Goal: Information Seeking & Learning: Learn about a topic

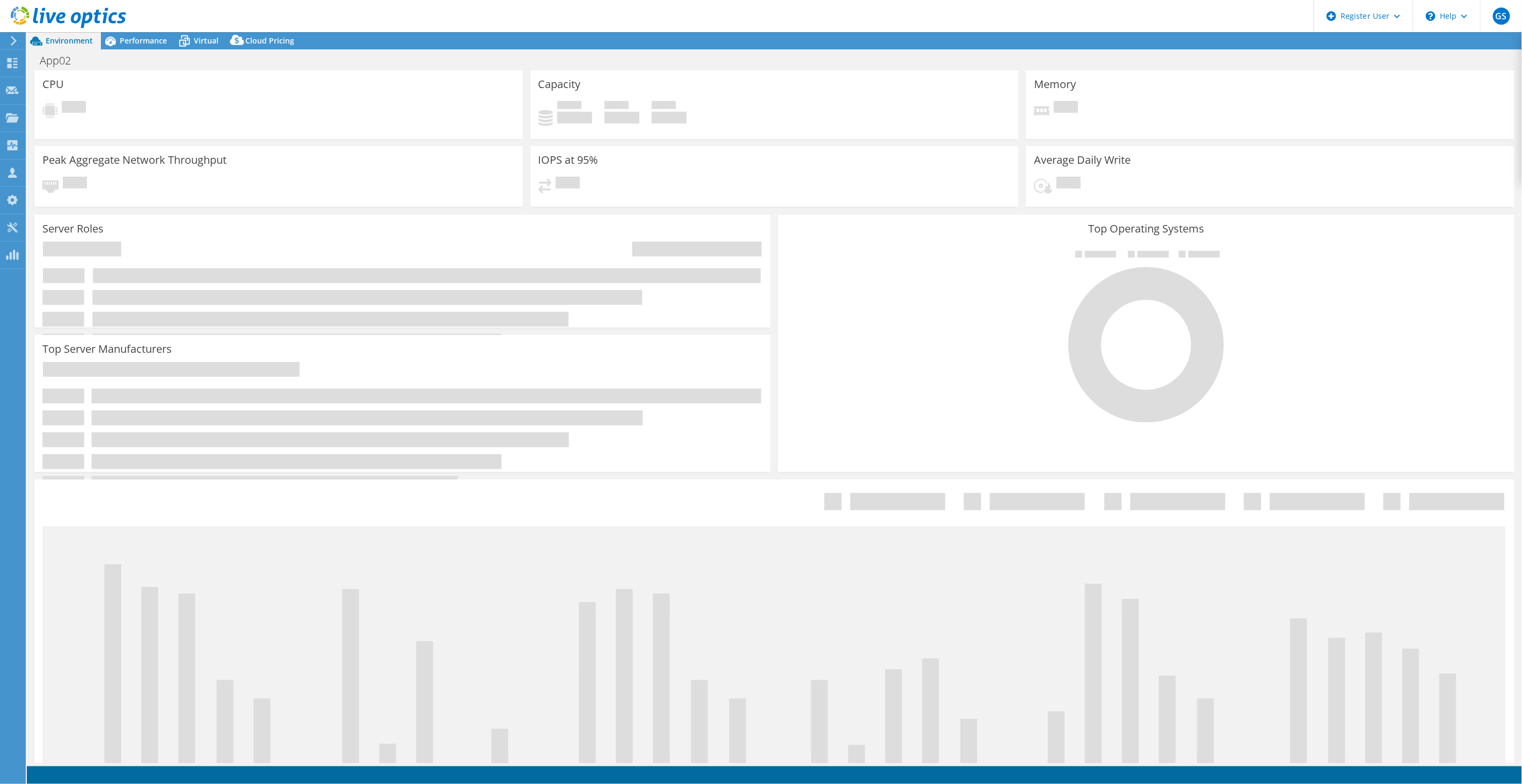
select select "USEast"
select select "USD"
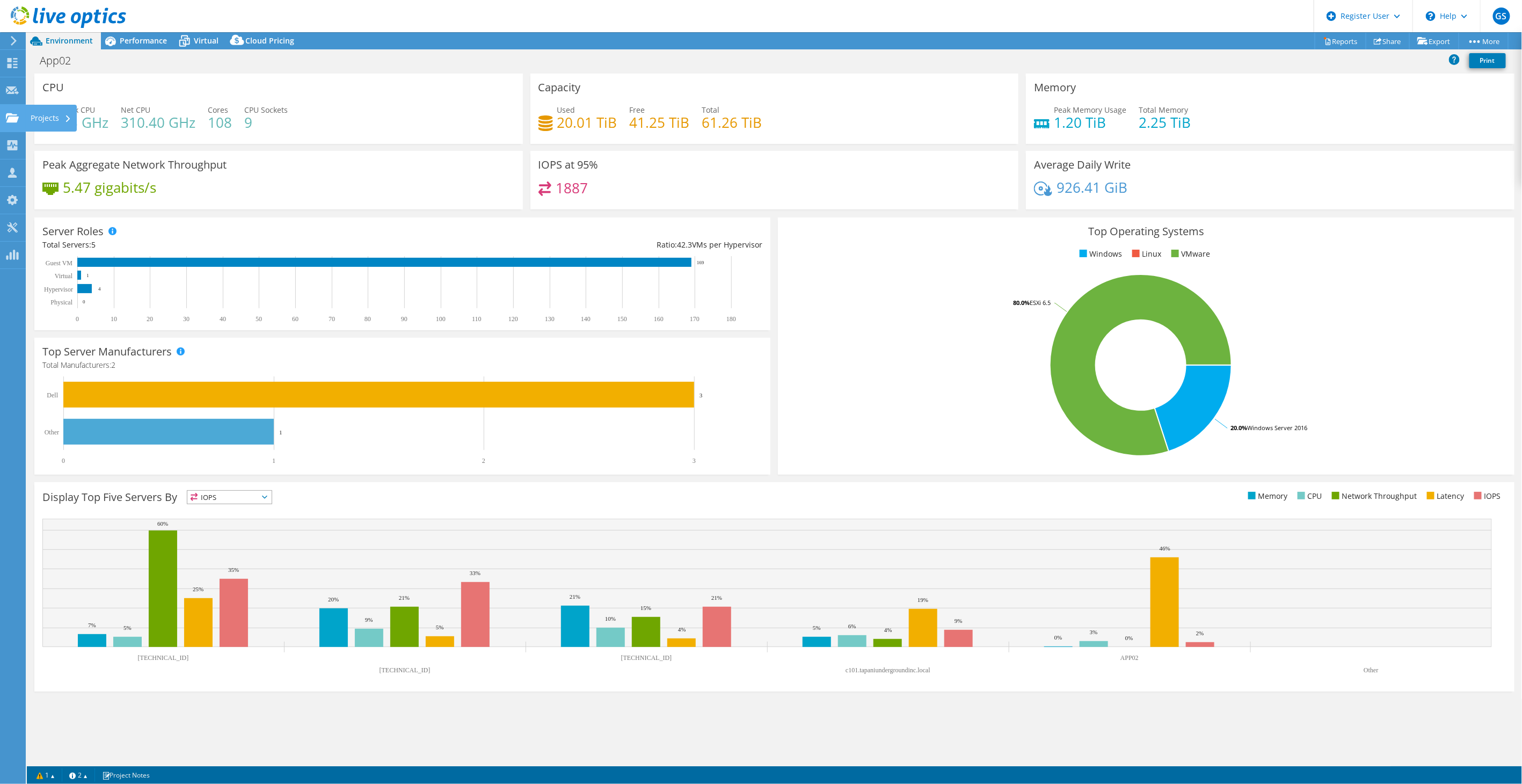
click at [15, 118] on use at bounding box center [12, 117] width 13 height 9
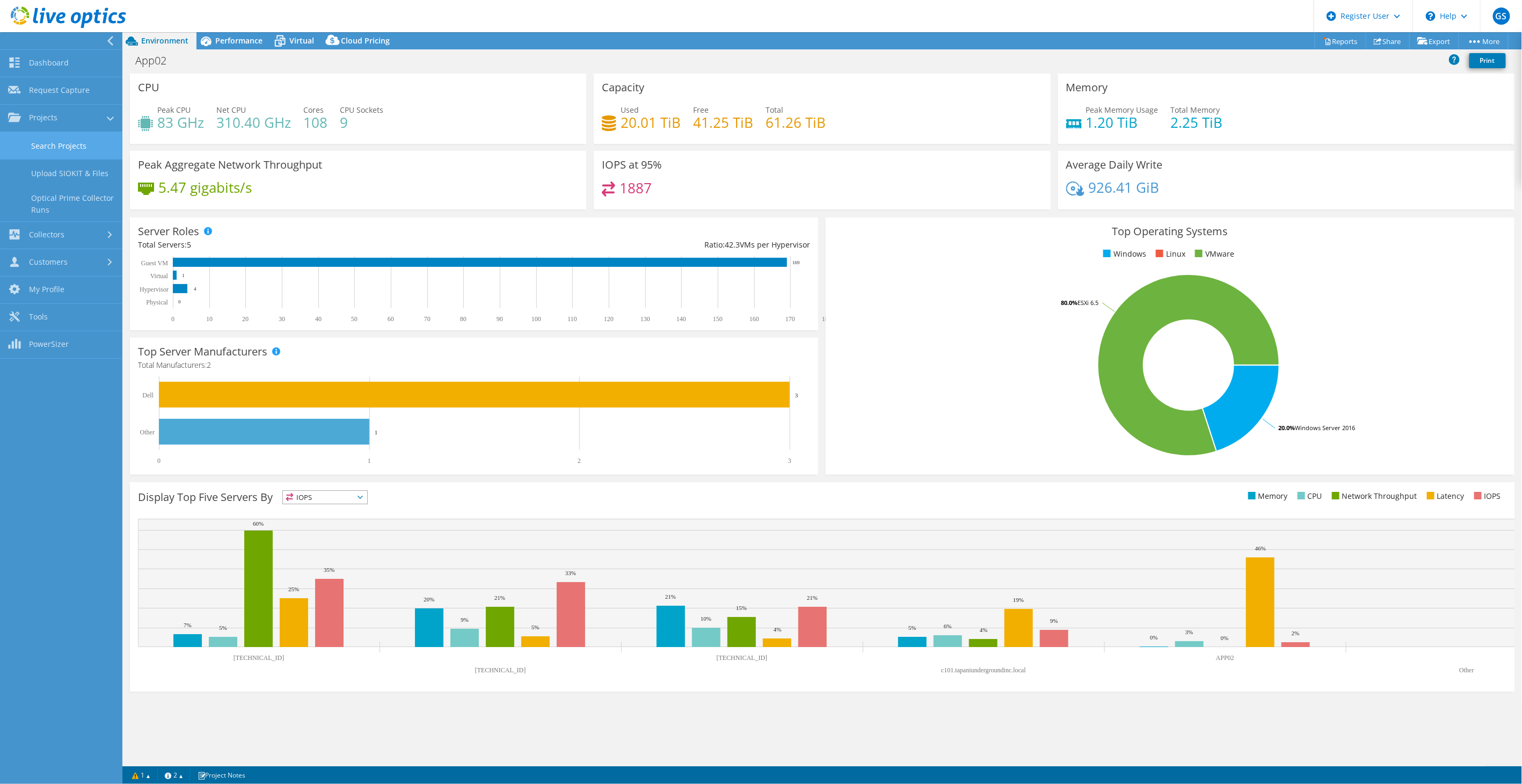
click at [52, 147] on link "Search Projects" at bounding box center [61, 146] width 122 height 27
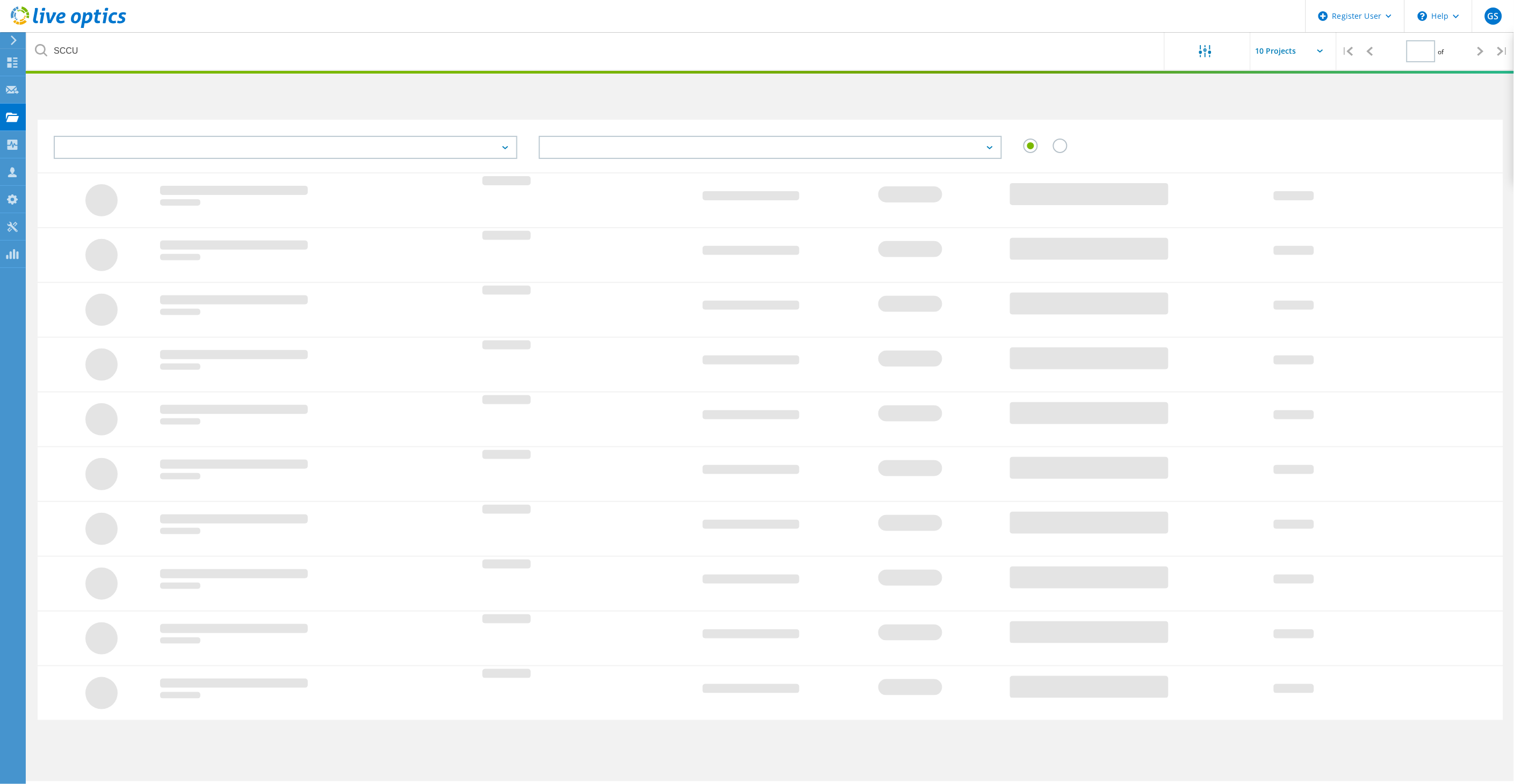
type input "1"
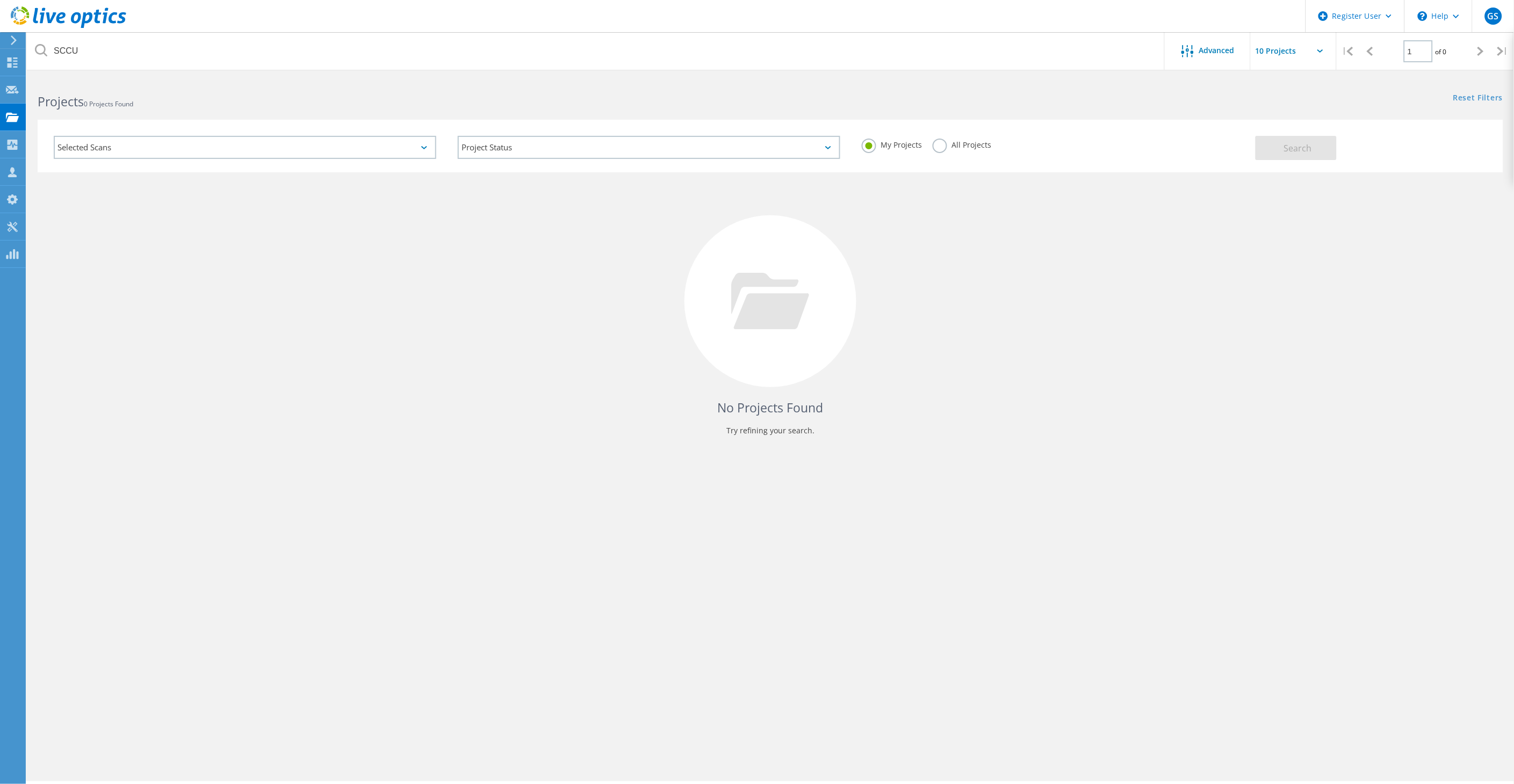
click at [967, 156] on div "My Projects All Projects" at bounding box center [1052, 145] width 404 height 40
click at [940, 142] on label "All Projects" at bounding box center [961, 143] width 59 height 10
click at [0, 0] on input "All Projects" at bounding box center [0, 0] width 0 height 0
click at [1302, 146] on span "Search" at bounding box center [1298, 148] width 28 height 12
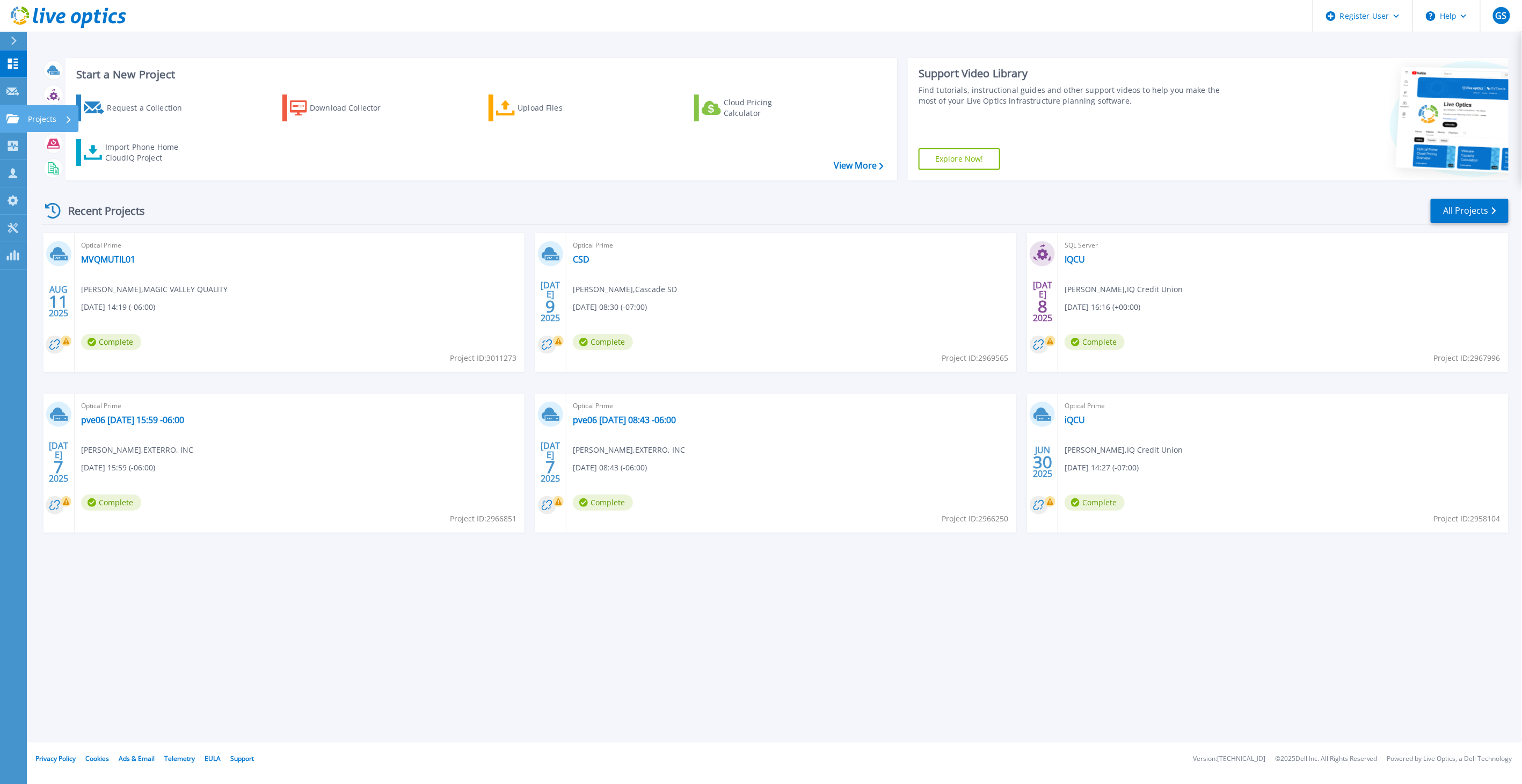
click at [18, 125] on link "Projects Projects" at bounding box center [13, 119] width 27 height 27
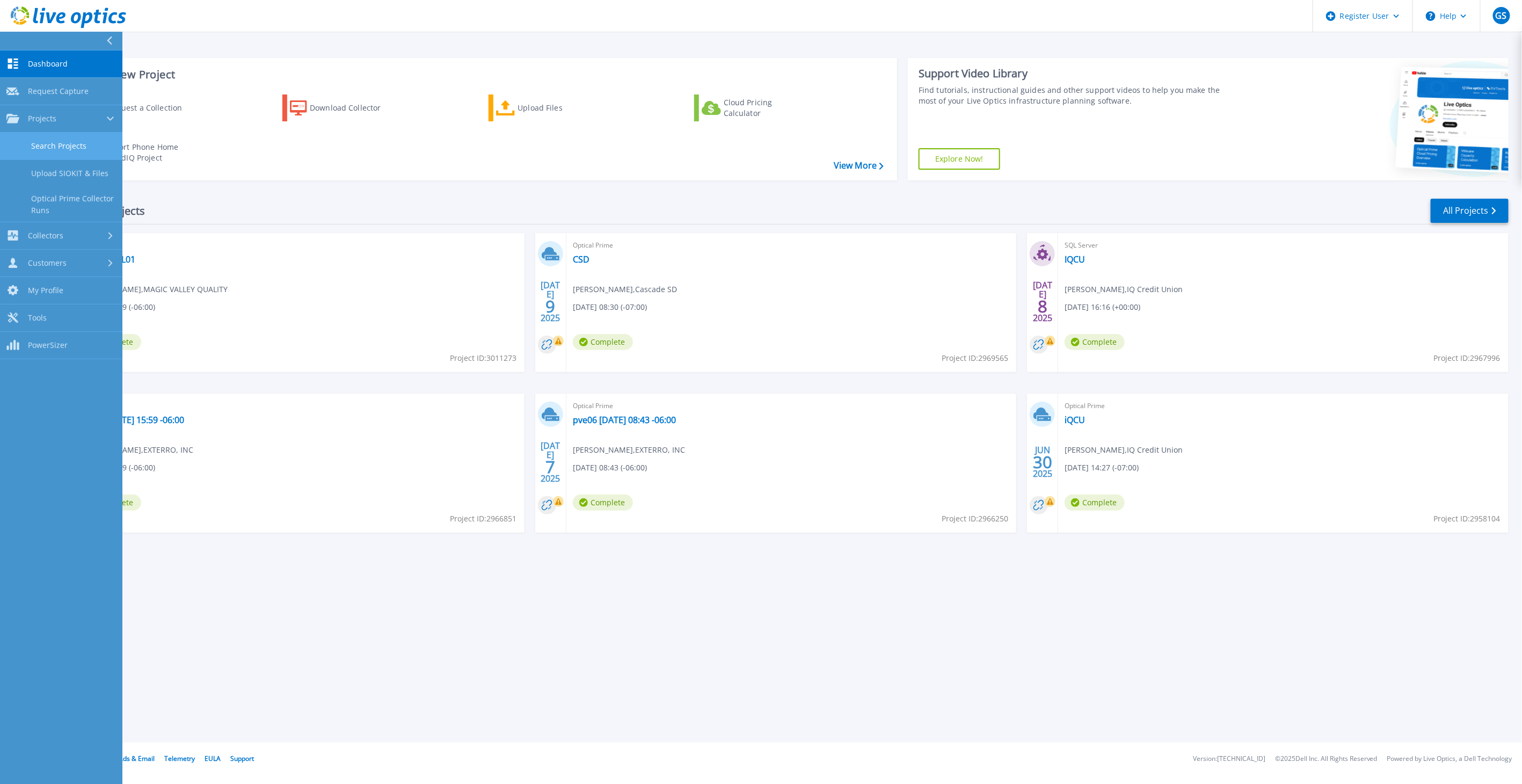
click at [47, 151] on link "Search Projects" at bounding box center [61, 146] width 122 height 27
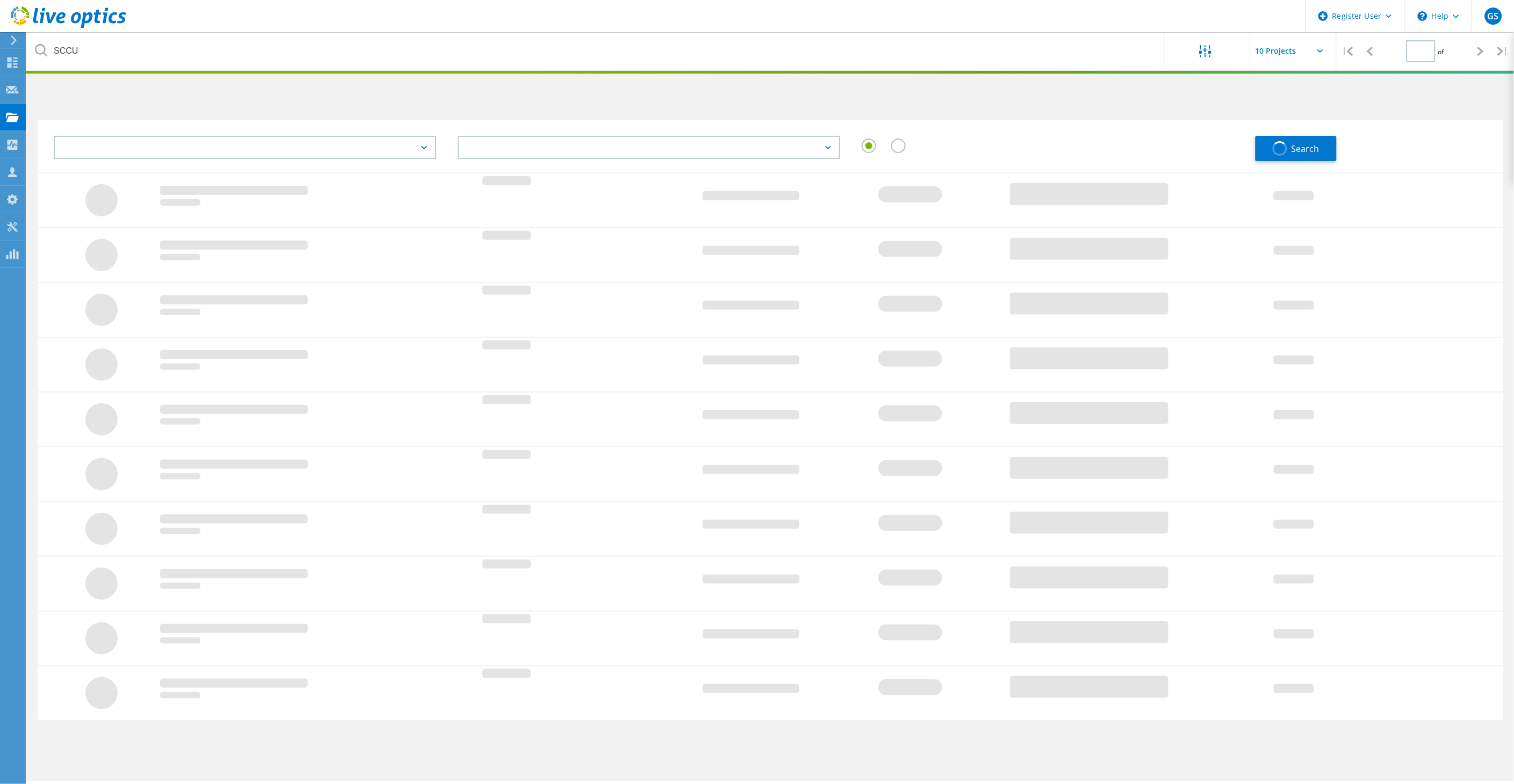
type input "1"
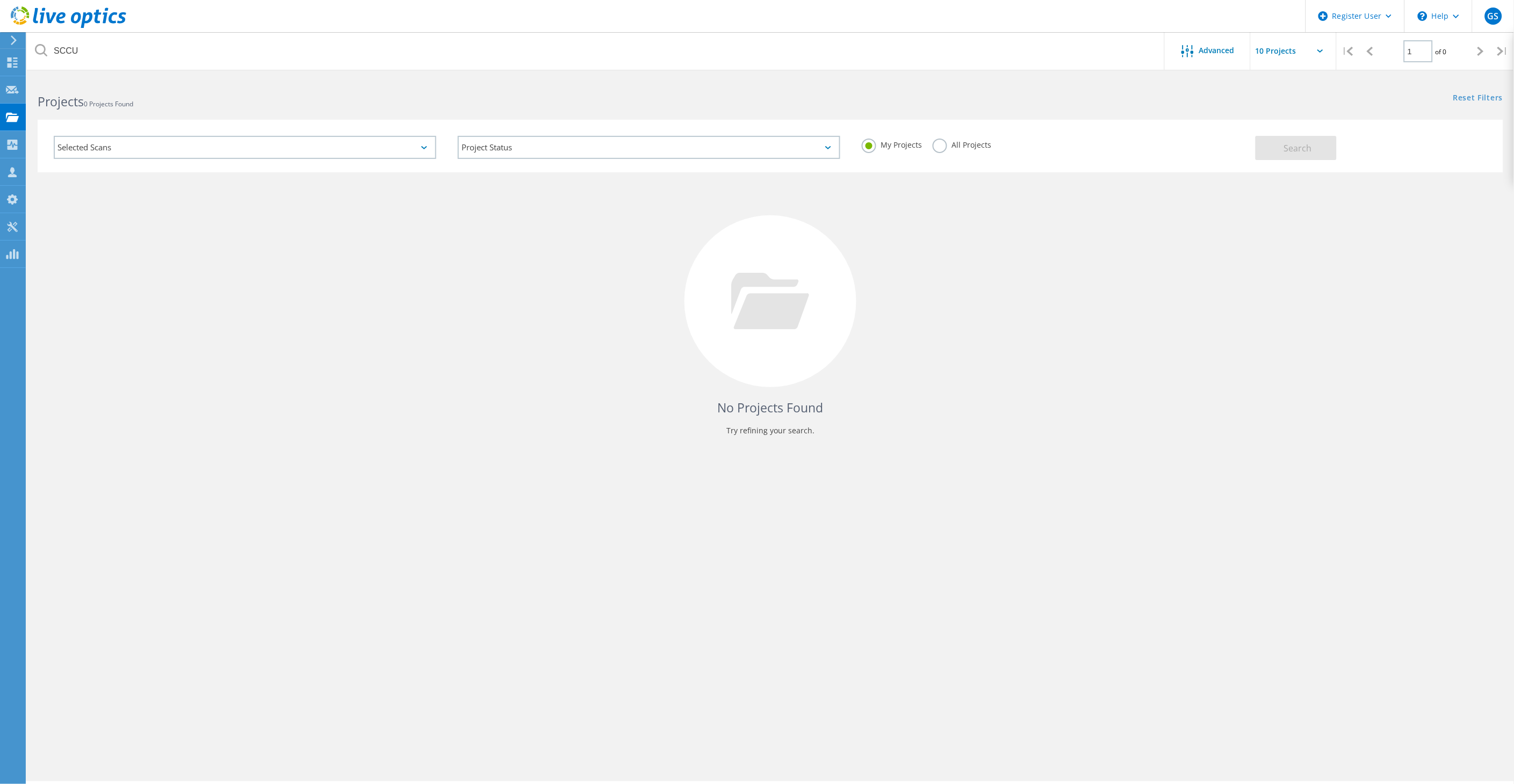
click at [951, 148] on label "All Projects" at bounding box center [961, 143] width 59 height 10
click at [0, 0] on input "All Projects" at bounding box center [0, 0] width 0 height 0
click at [1269, 154] on button "Search" at bounding box center [1295, 148] width 81 height 24
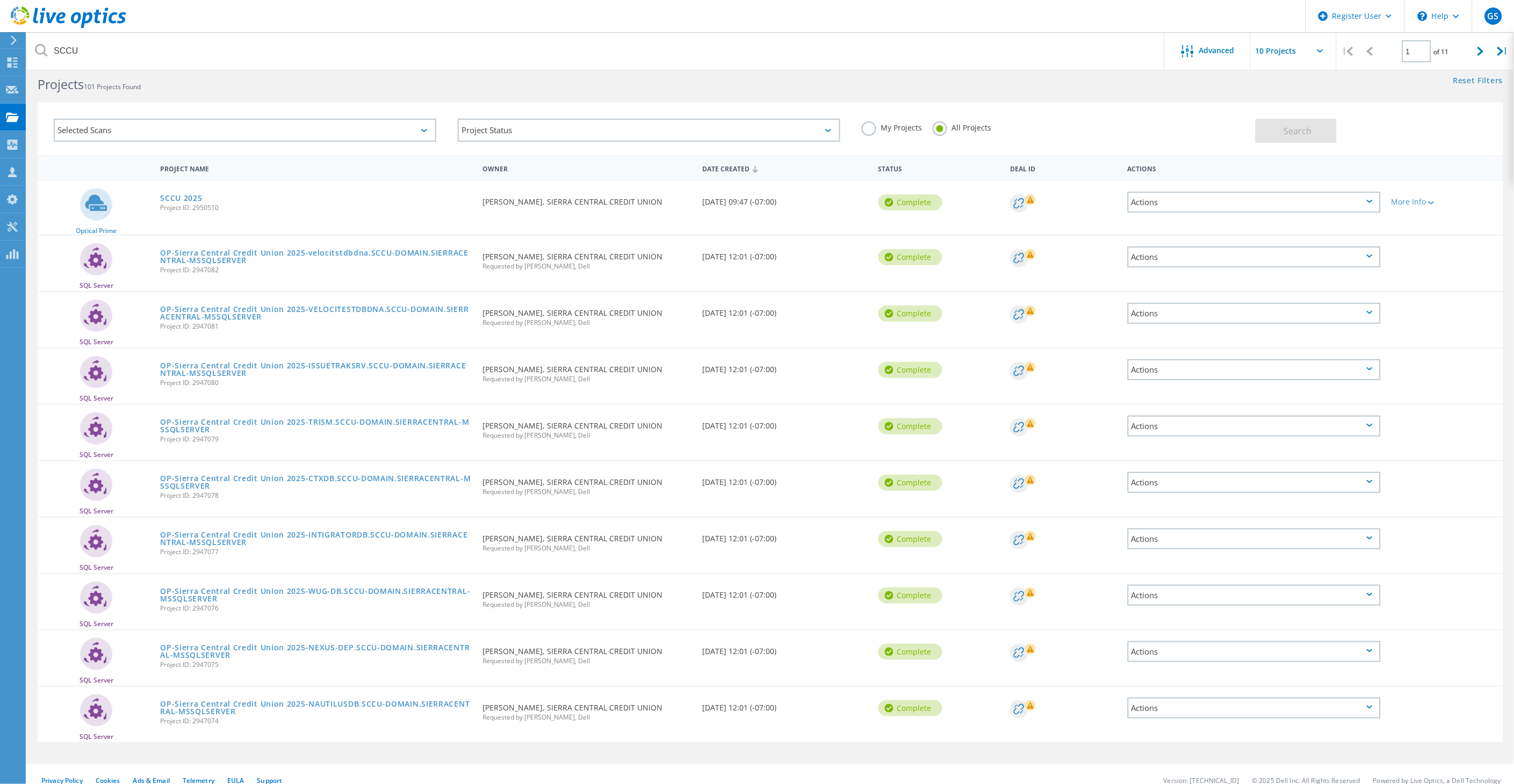
scroll to position [30, 0]
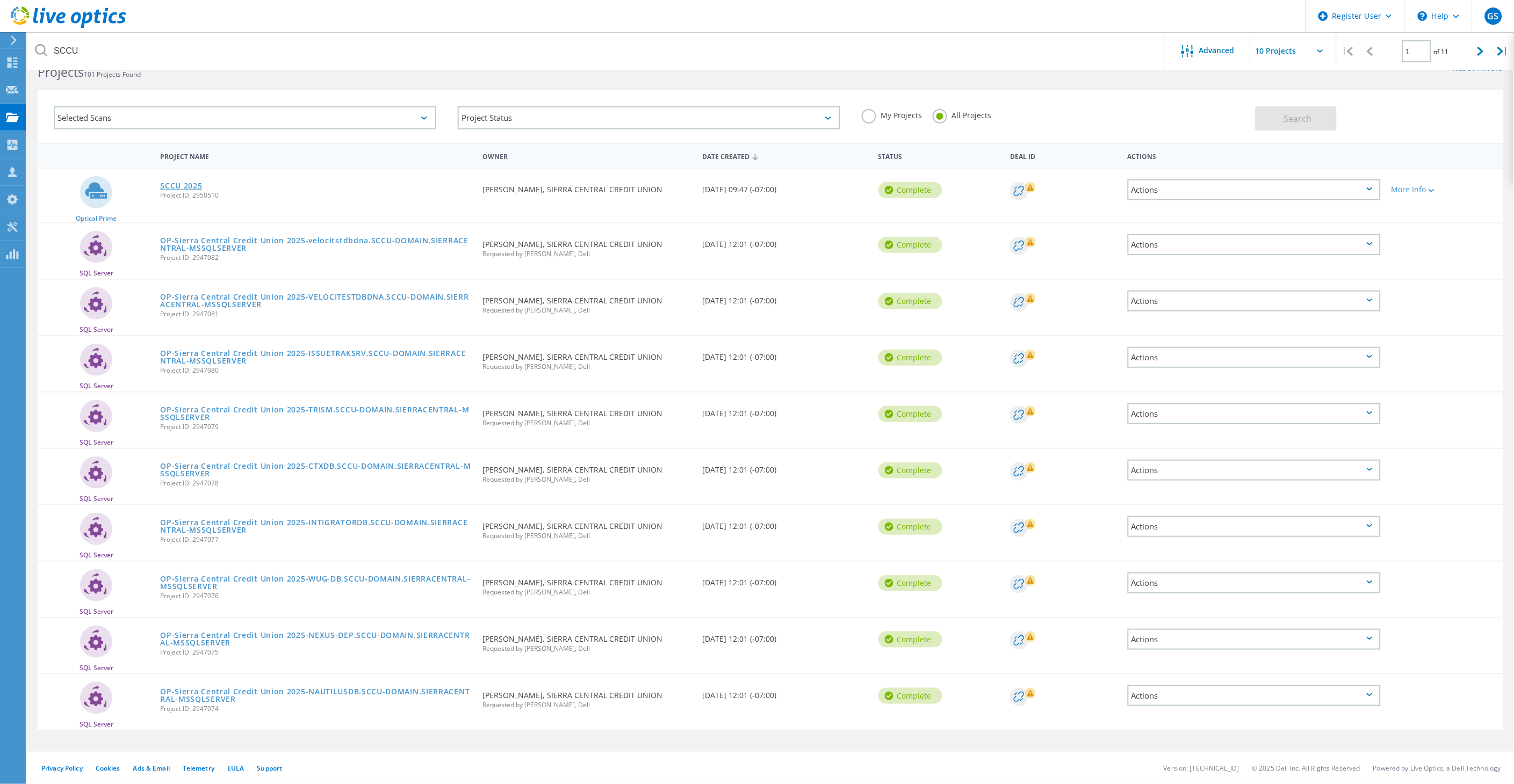
click at [180, 186] on link "SCCU 2025" at bounding box center [181, 186] width 42 height 8
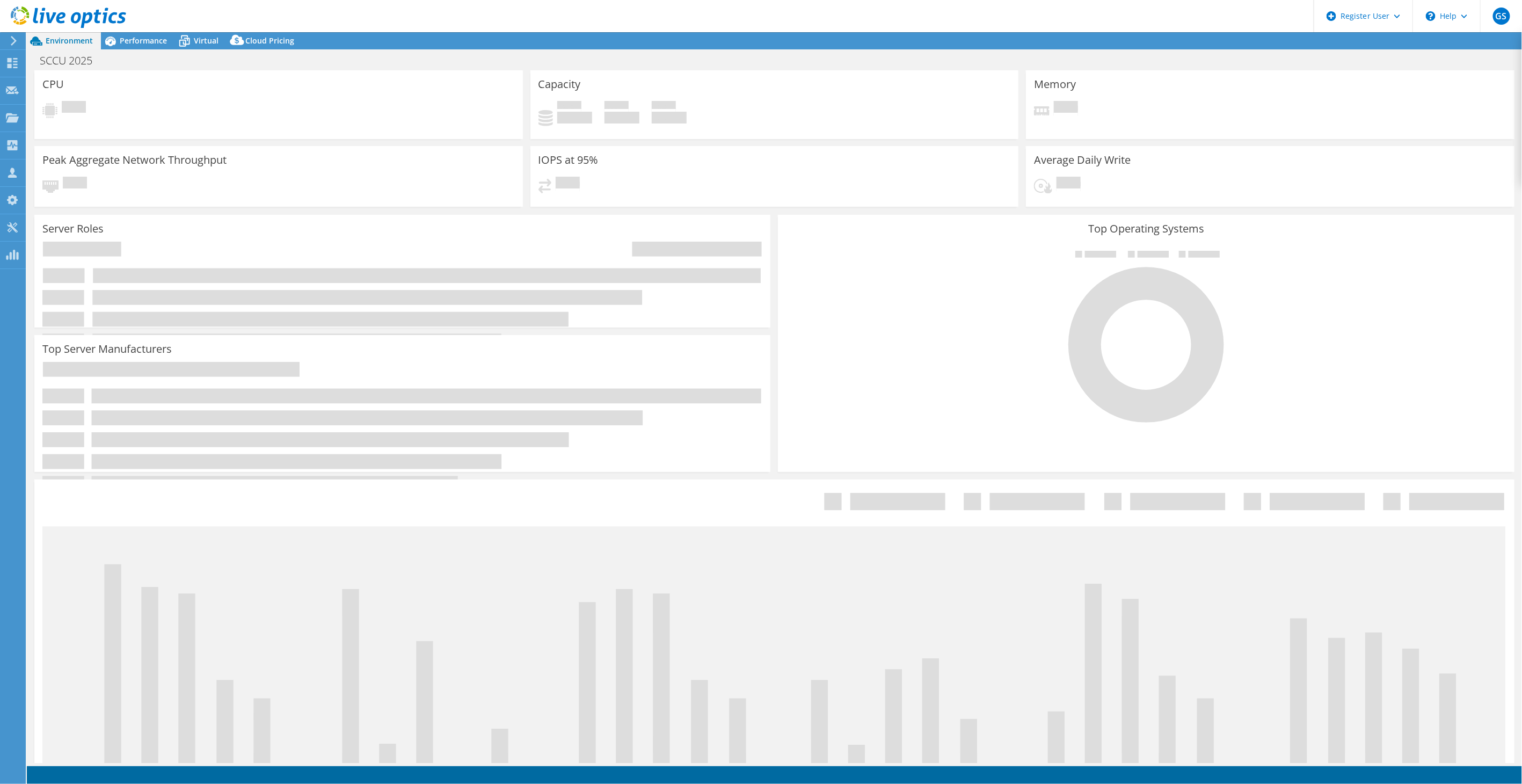
select select "USD"
select select "USWest"
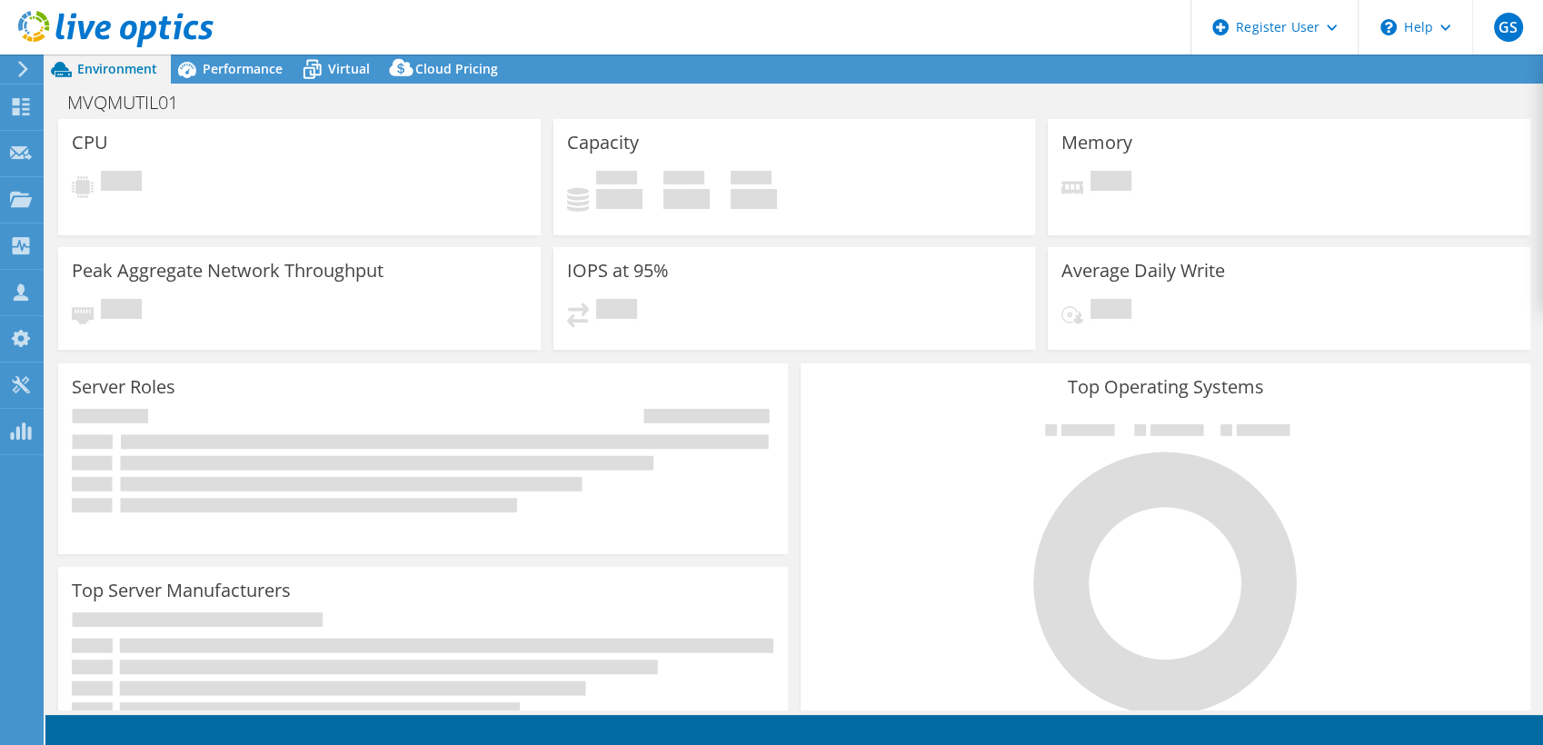
select select "USD"
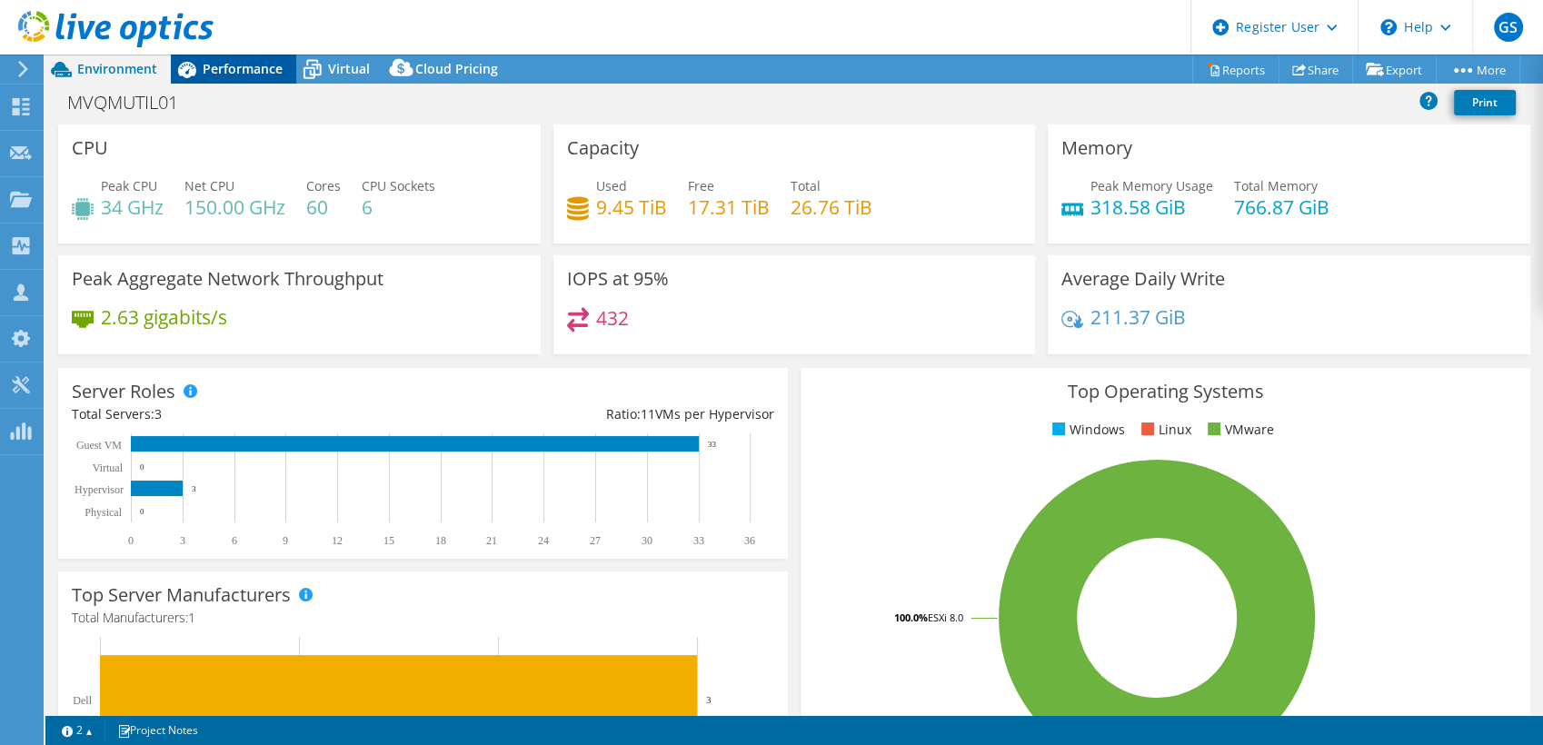
click at [224, 77] on div "Performance" at bounding box center [233, 69] width 125 height 29
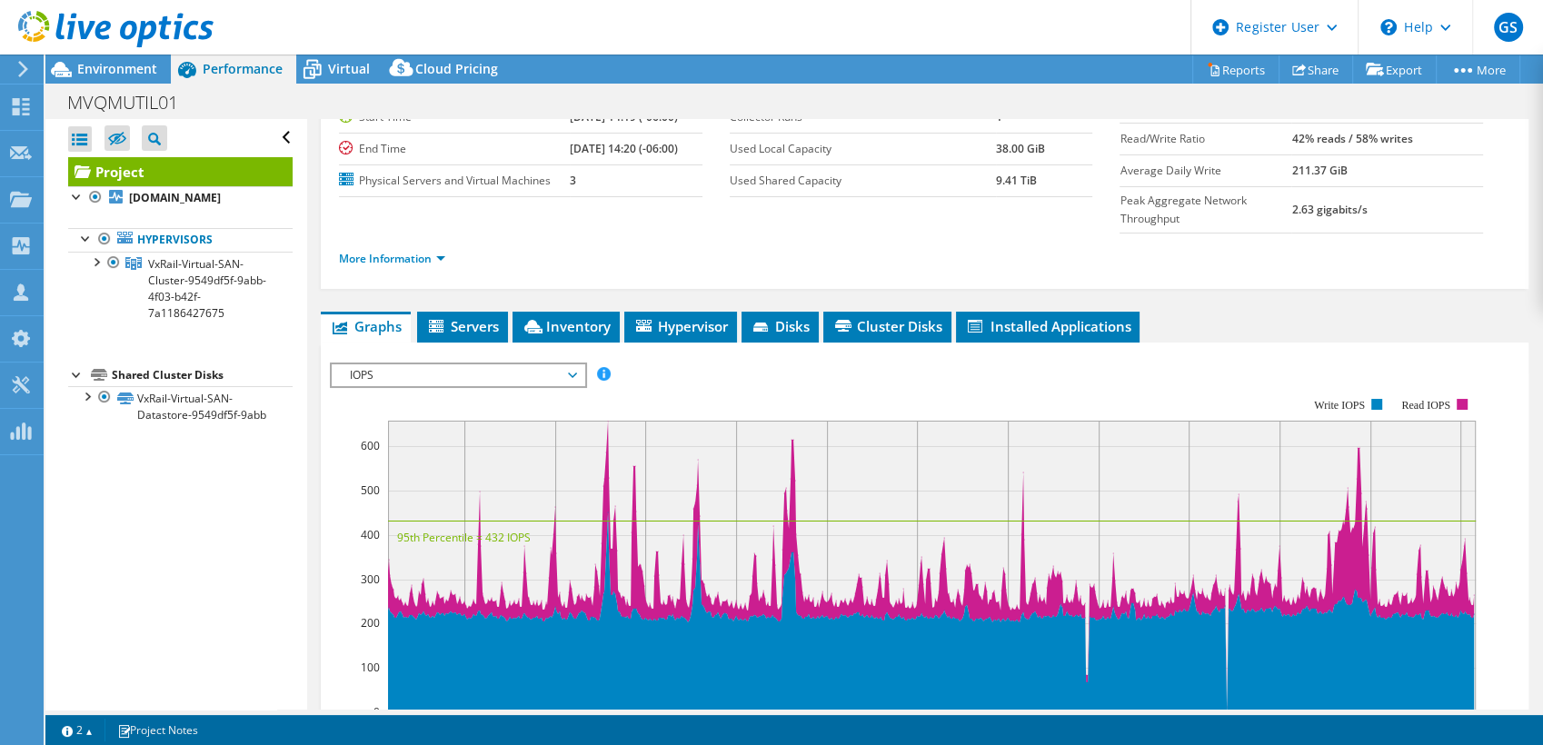
scroll to position [173, 0]
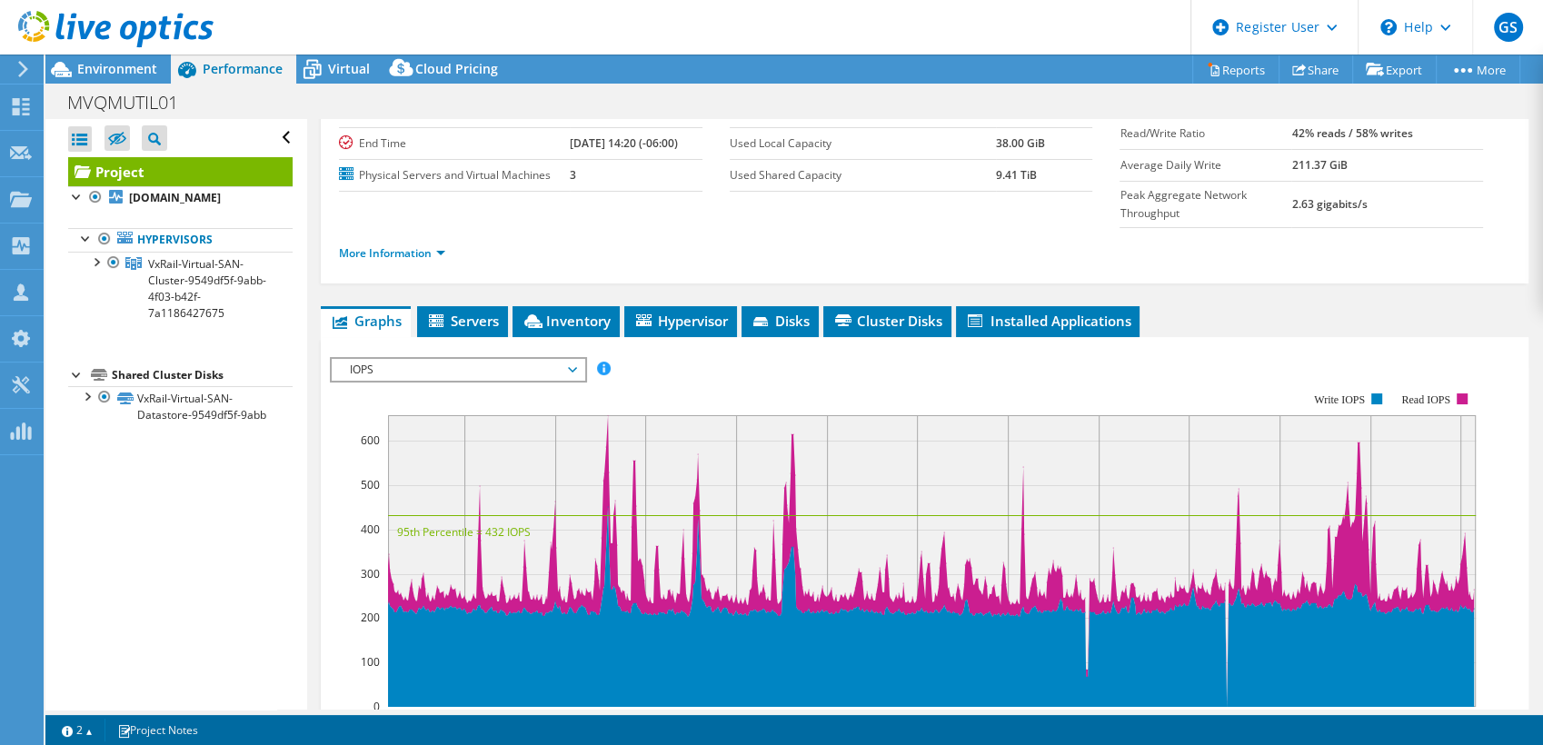
click at [494, 357] on div "IOPS IOPS Disk Throughput IO Size Latency Queue Depth CPU Percentage Memory Pag…" at bounding box center [458, 369] width 256 height 25
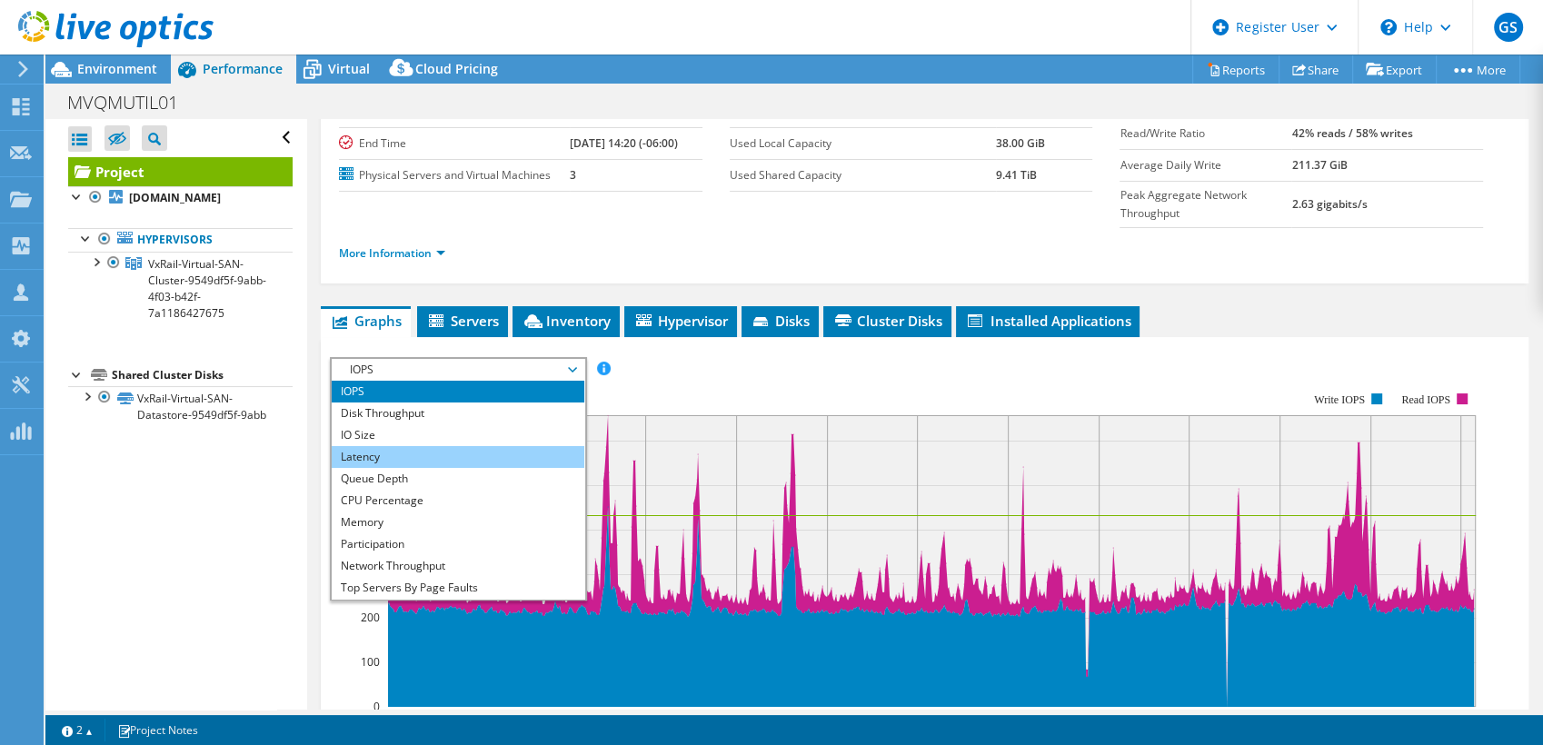
click at [482, 446] on li "Latency" at bounding box center [458, 457] width 252 height 22
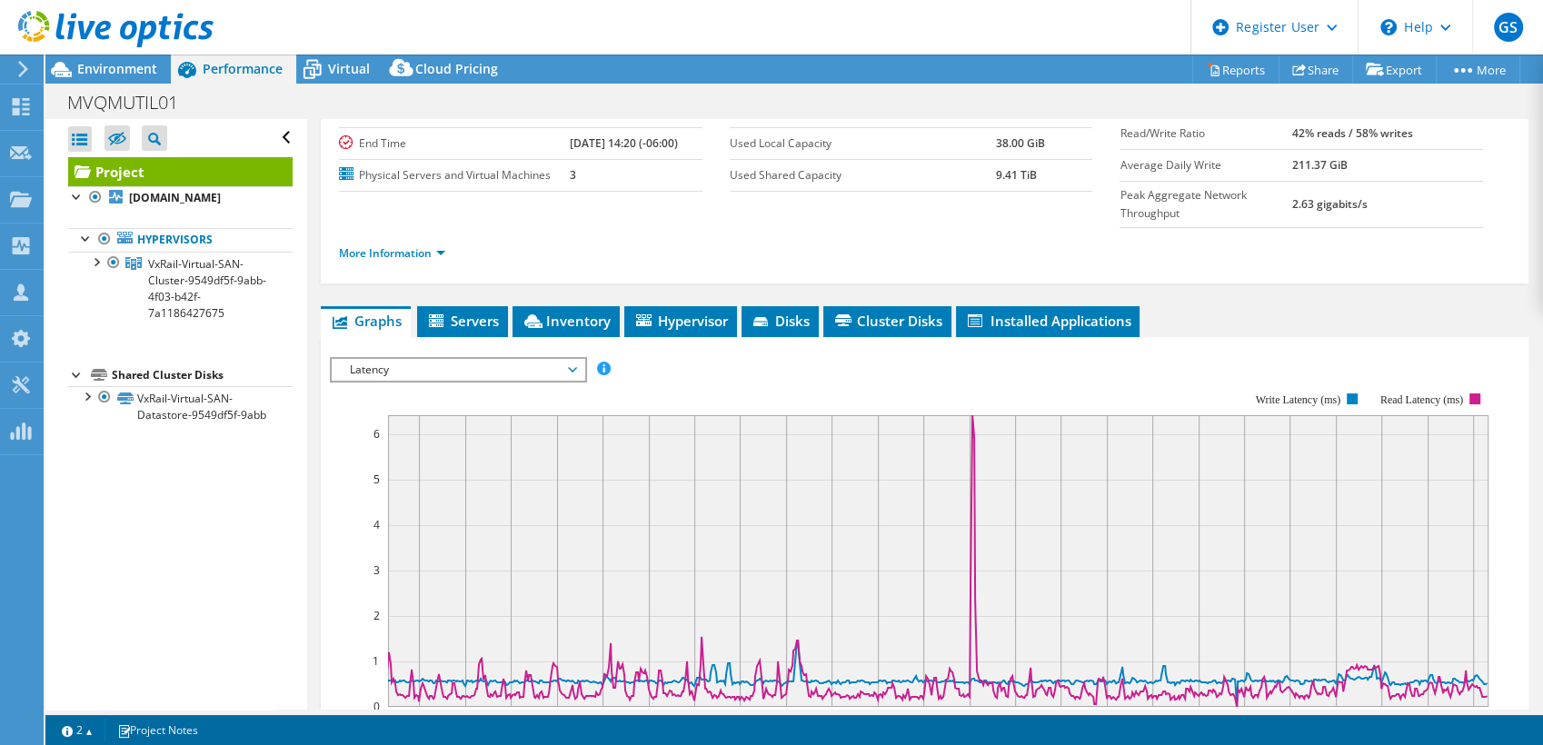
click at [511, 359] on span "Latency" at bounding box center [458, 370] width 234 height 22
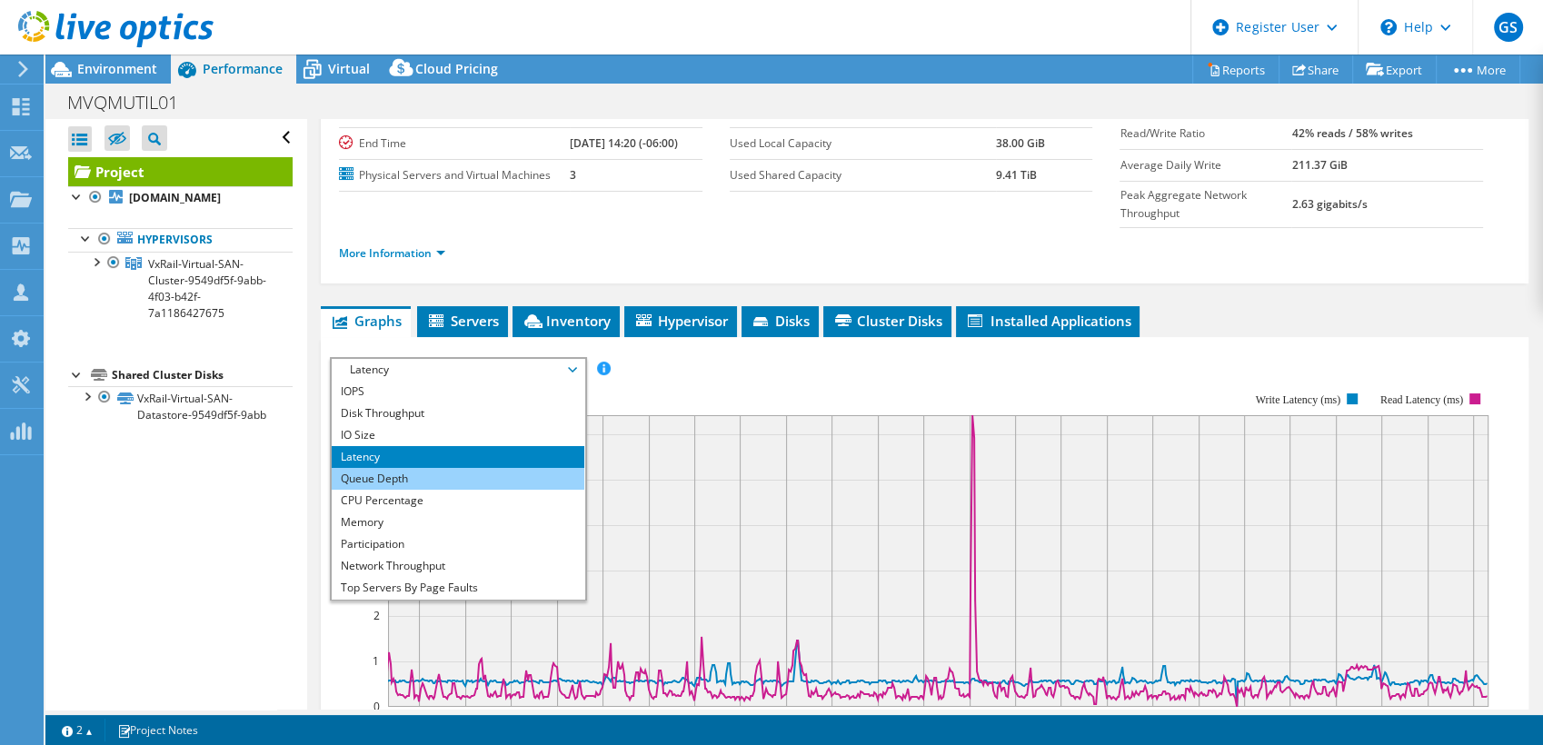
click at [454, 468] on li "Queue Depth" at bounding box center [458, 479] width 252 height 22
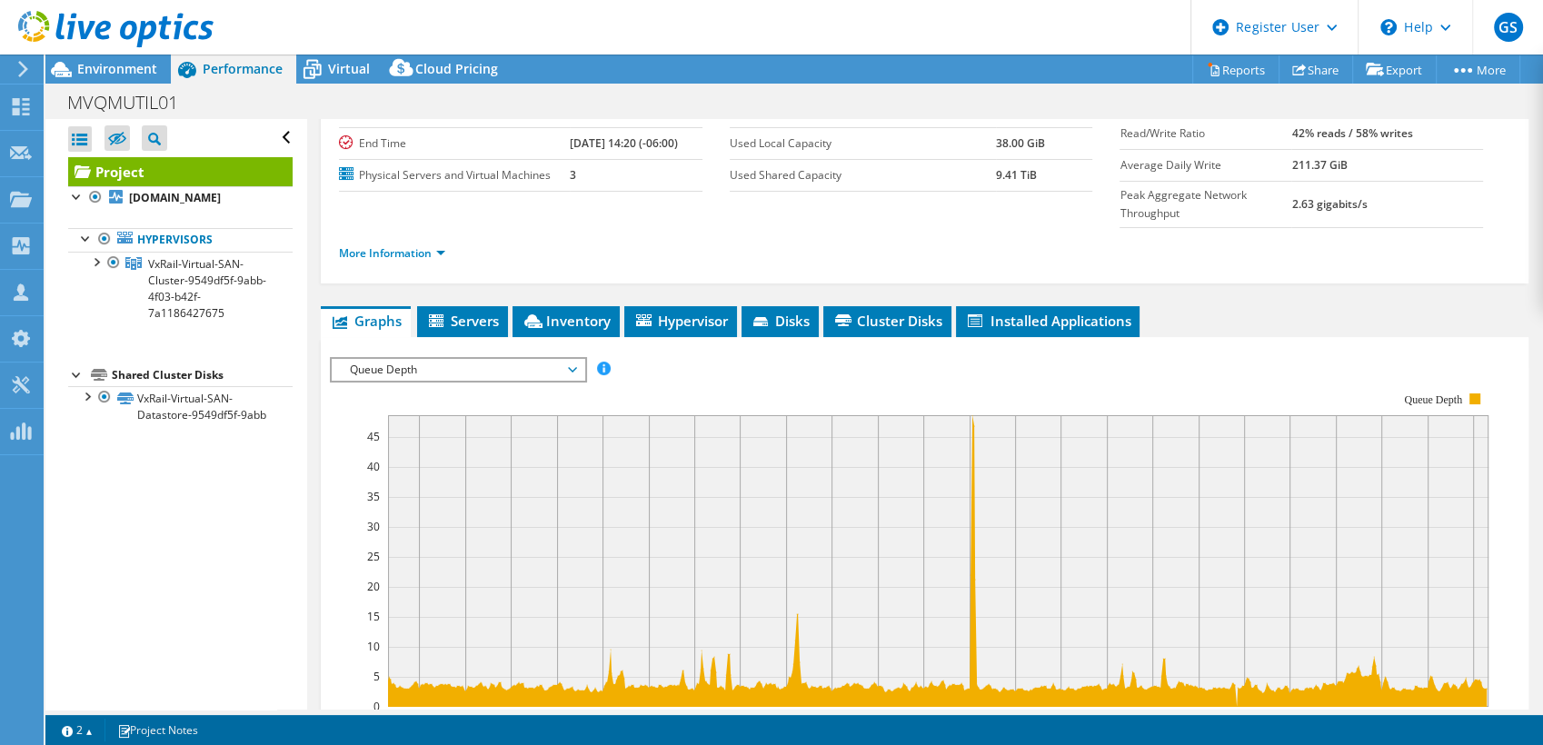
click at [490, 359] on span "Queue Depth" at bounding box center [458, 370] width 234 height 22
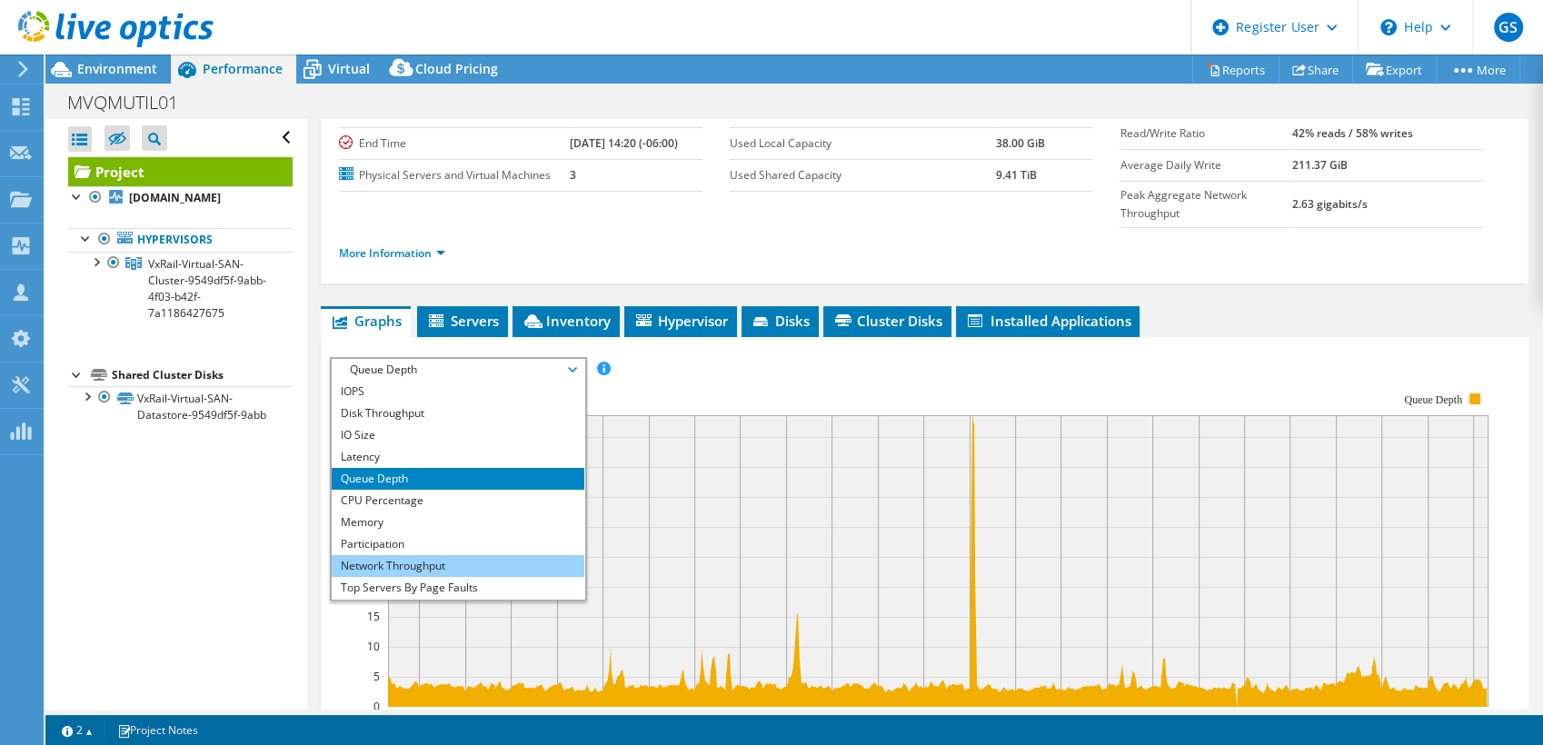
scroll to position [65, 0]
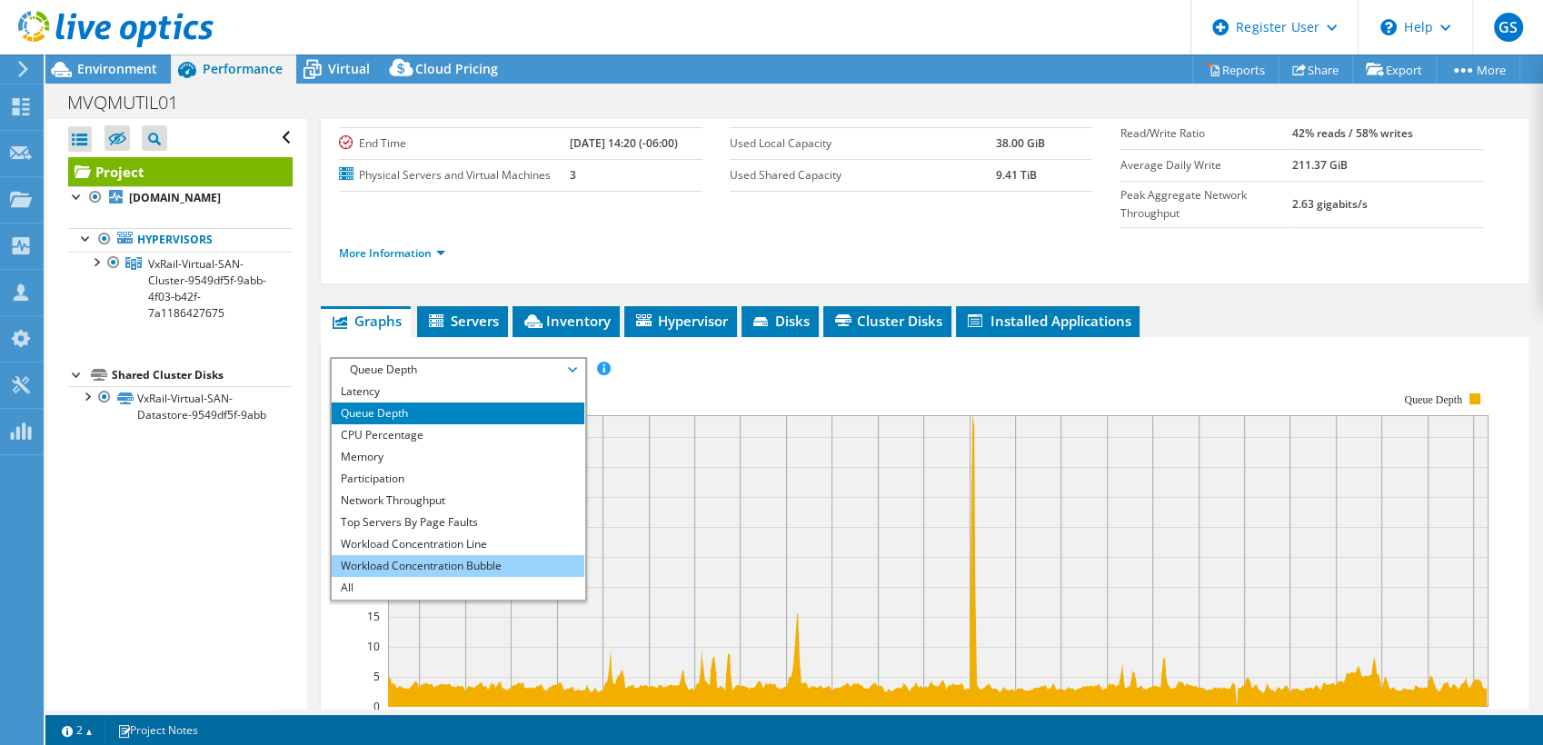
click at [462, 555] on li "Workload Concentration Bubble" at bounding box center [458, 566] width 252 height 22
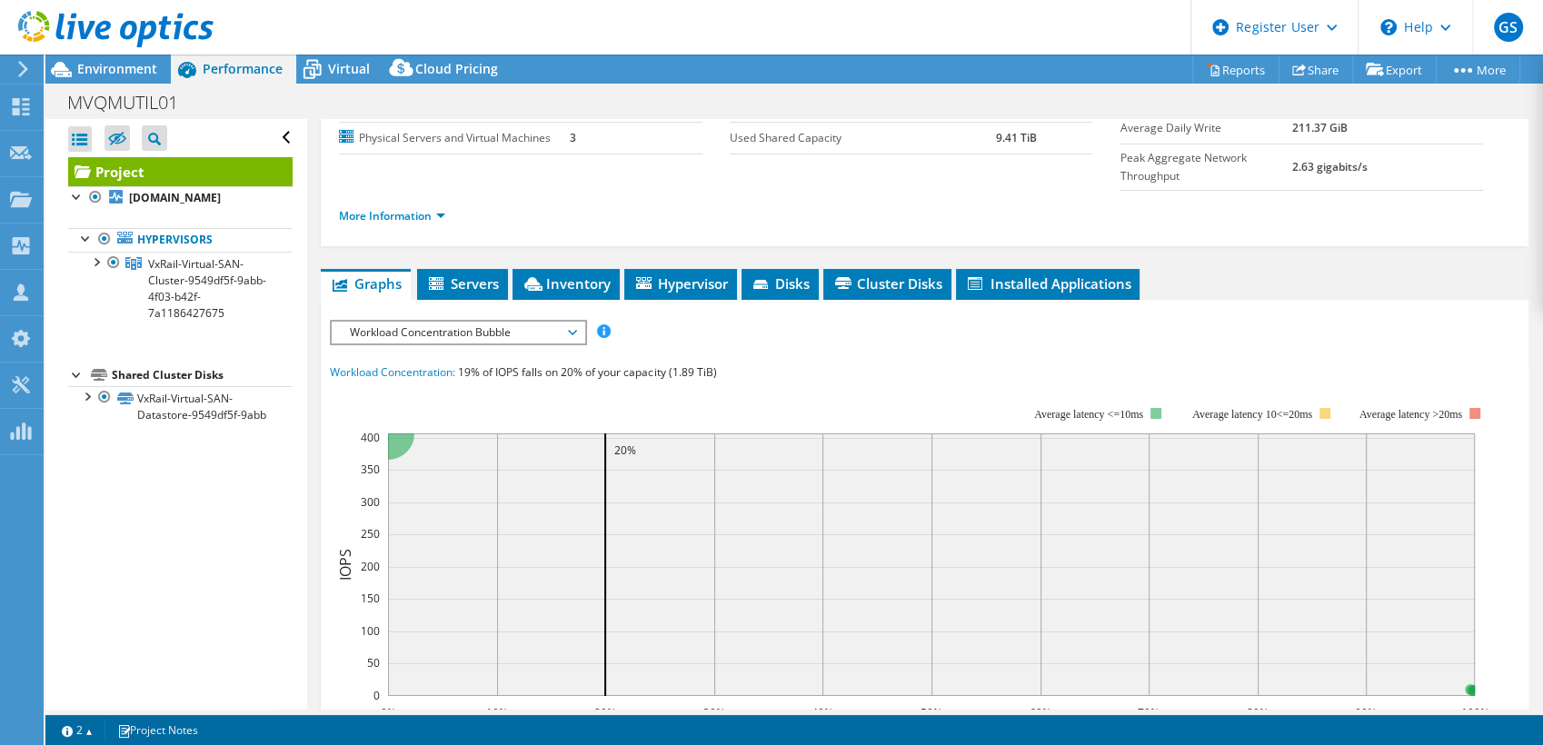
scroll to position [209, 0]
click at [574, 275] on span "Inventory" at bounding box center [566, 284] width 89 height 18
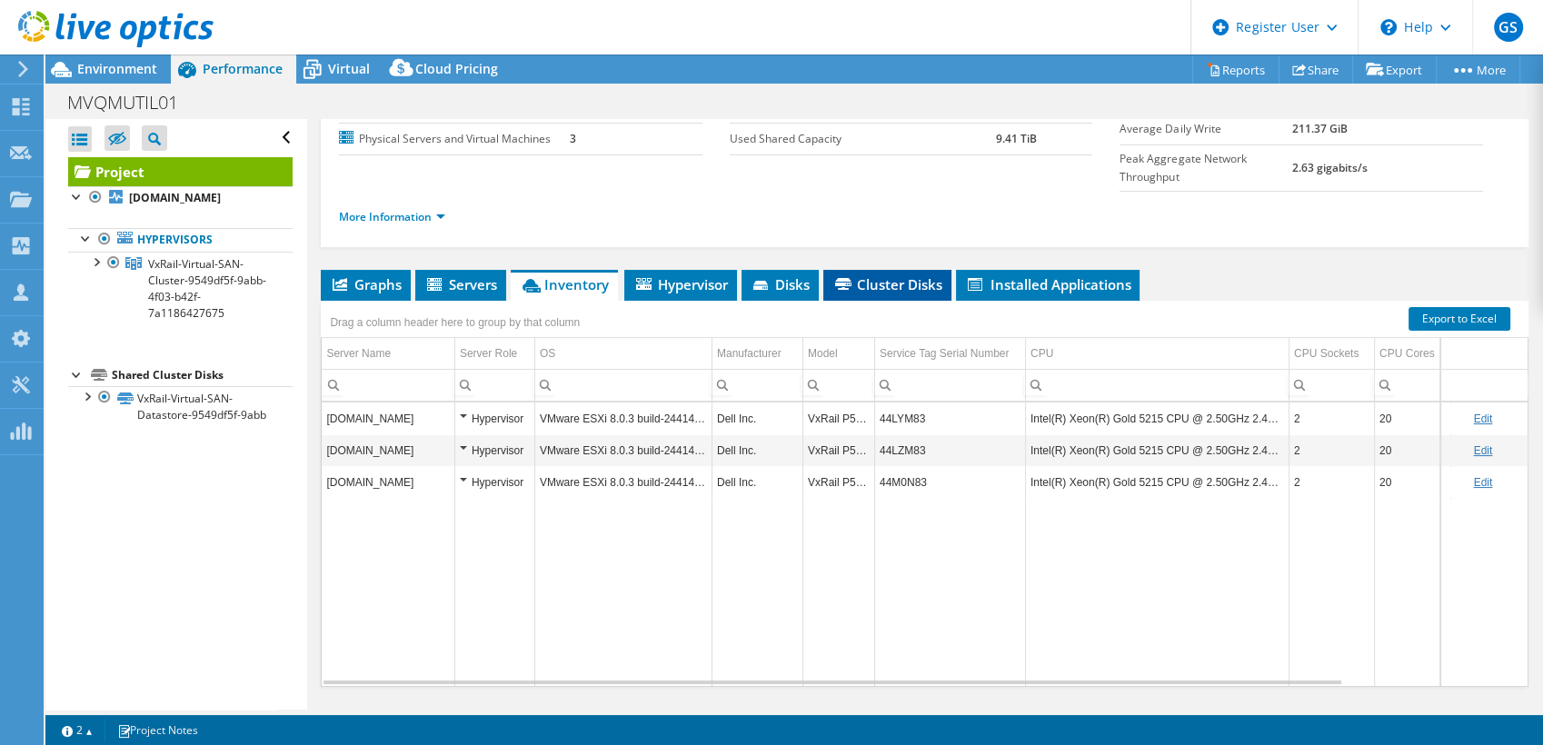
click at [889, 275] on span "Cluster Disks" at bounding box center [887, 284] width 110 height 18
